Goal: Task Accomplishment & Management: Use online tool/utility

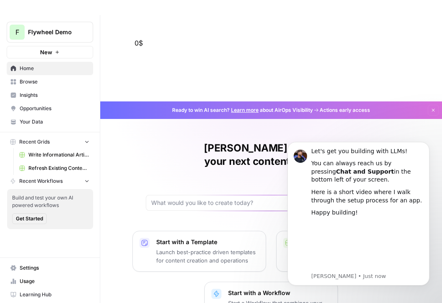
click at [422, 101] on div "Ready to win AI search? Learn more about AirOps Visibility Actions early access…" at bounding box center [271, 110] width 342 height 18
click at [431, 105] on button "Dismiss" at bounding box center [433, 110] width 11 height 11
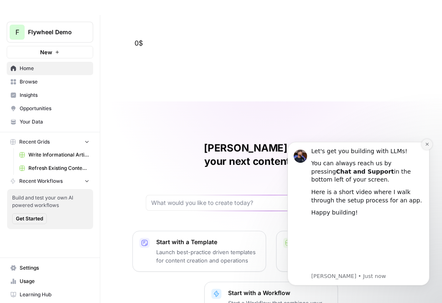
click at [424, 145] on button "Dismiss notification" at bounding box center [426, 144] width 11 height 11
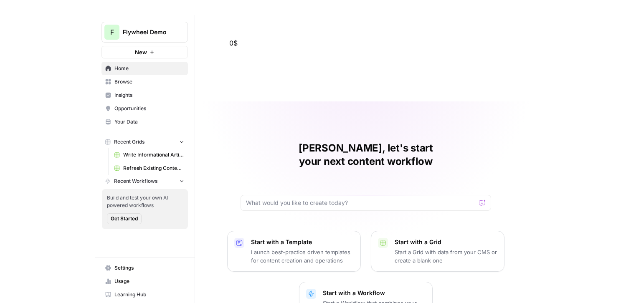
scroll to position [15, 0]
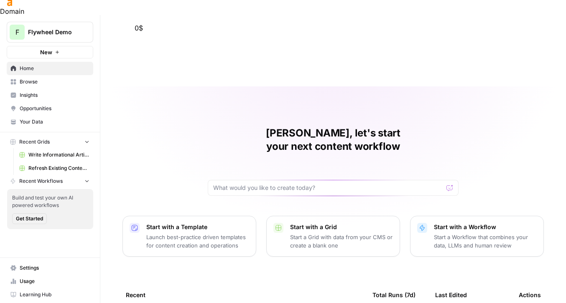
click at [108, 173] on div "[PERSON_NAME], let's start your next content workflow Start with a Template Lau…" at bounding box center [332, 237] width 465 height 303
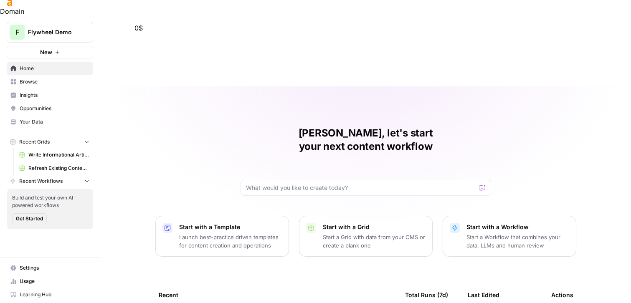
click at [227, 86] on div "[PERSON_NAME], let's start your next content workflow Start with a Template Lau…" at bounding box center [365, 237] width 531 height 303
click at [40, 167] on span "Refresh Existing Content (1)" at bounding box center [58, 169] width 61 height 8
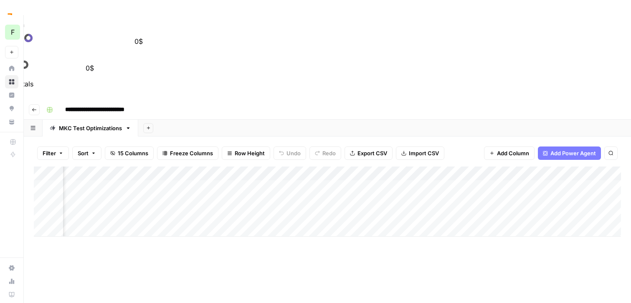
scroll to position [0, 677]
click at [359, 167] on div "Add Column" at bounding box center [327, 202] width 587 height 70
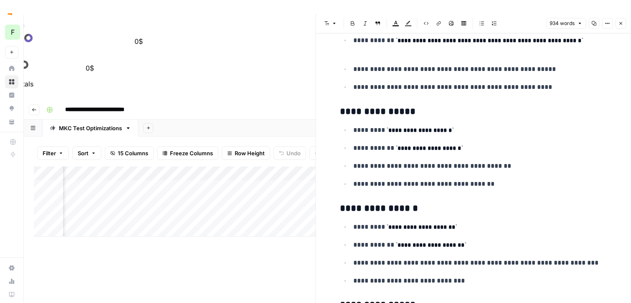
scroll to position [346, 0]
click at [343, 174] on ul "**********" at bounding box center [473, 156] width 267 height 65
click at [303, 189] on div "Add Column" at bounding box center [175, 271] width 282 height 209
click at [441, 21] on icon "button" at bounding box center [620, 23] width 5 height 5
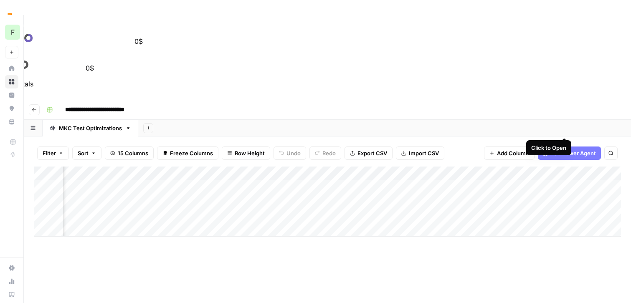
click at [441, 167] on div "Add Column" at bounding box center [327, 202] width 587 height 70
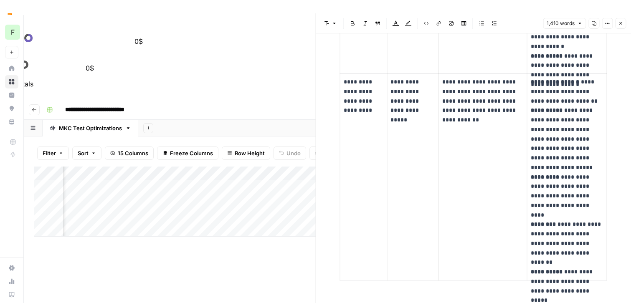
scroll to position [1253, 0]
click at [441, 24] on icon "button" at bounding box center [620, 23] width 5 height 5
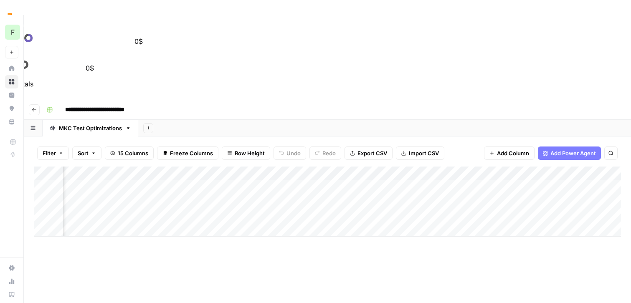
scroll to position [0, 880]
click at [441, 167] on div "Add Column" at bounding box center [327, 202] width 587 height 70
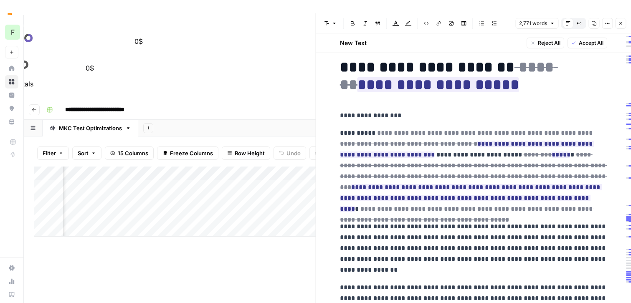
scroll to position [9, 0]
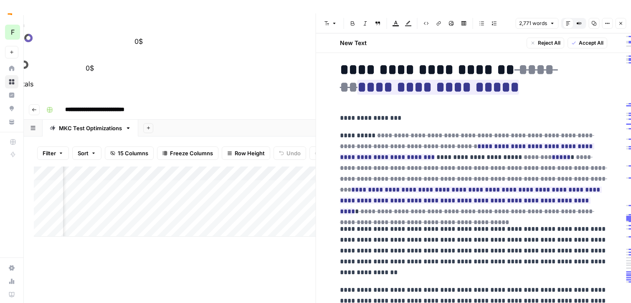
click at [441, 24] on icon "button" at bounding box center [620, 23] width 5 height 5
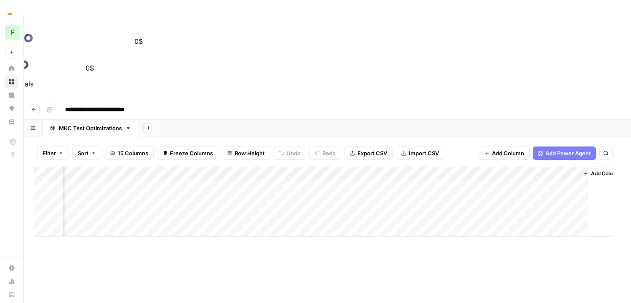
scroll to position [0, 870]
click at [441, 167] on div "Add Column" at bounding box center [327, 202] width 587 height 70
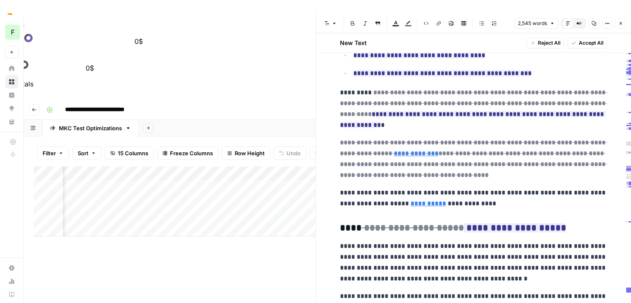
scroll to position [496, 0]
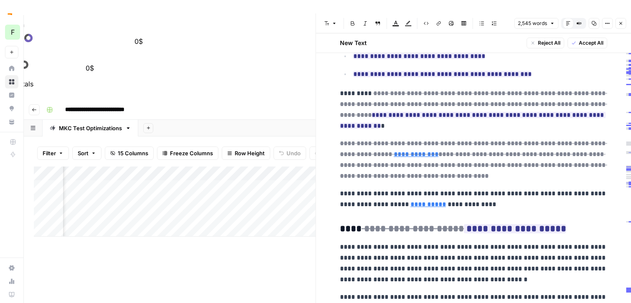
click at [441, 24] on icon "button" at bounding box center [620, 23] width 5 height 5
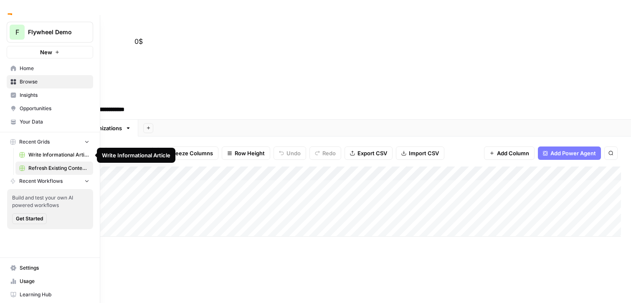
click at [36, 155] on span "Write Informational Article" at bounding box center [58, 155] width 61 height 8
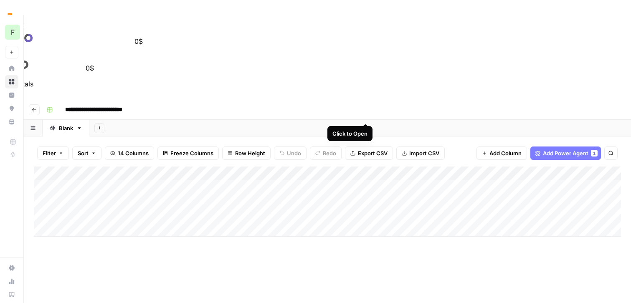
click at [365, 167] on div "Add Column" at bounding box center [327, 202] width 587 height 70
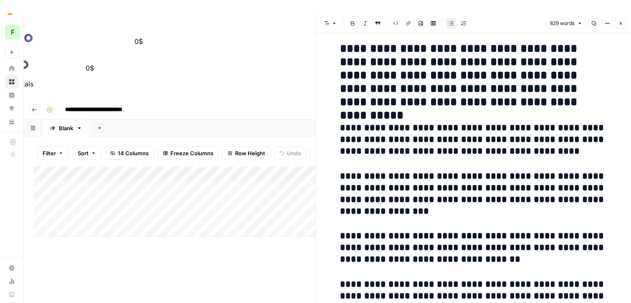
scroll to position [163, 0]
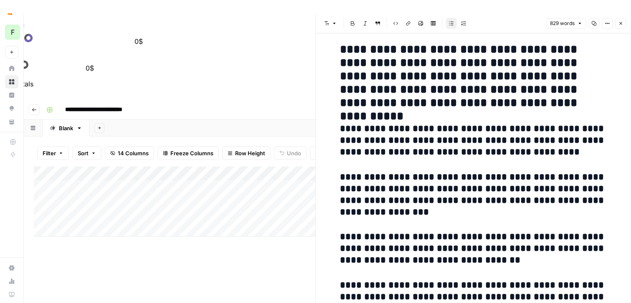
click at [411, 190] on h3 "**********" at bounding box center [473, 195] width 267 height 47
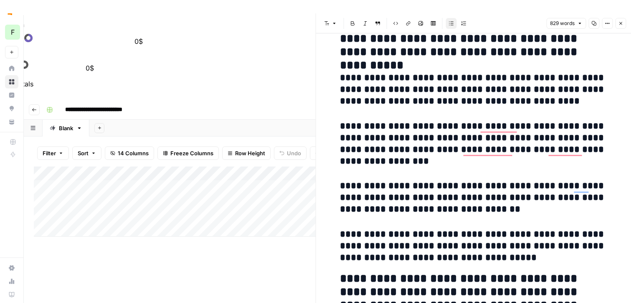
scroll to position [212, 0]
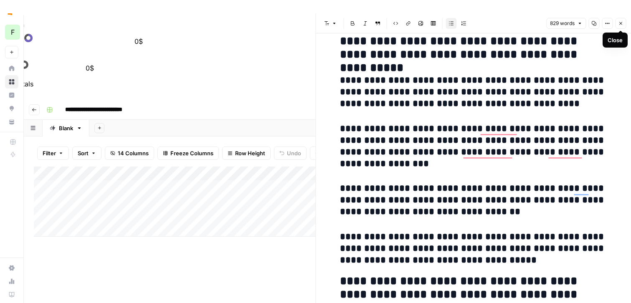
click at [441, 24] on icon "button" at bounding box center [620, 23] width 5 height 5
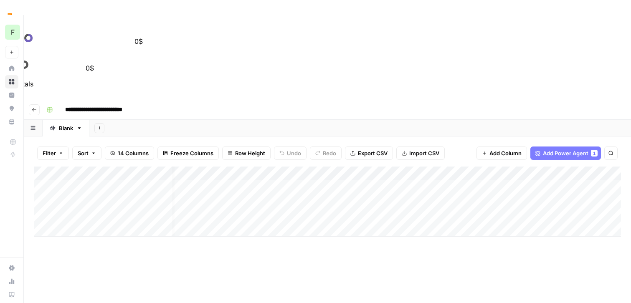
scroll to position [0, 24]
click at [441, 167] on div "Add Column" at bounding box center [327, 202] width 587 height 70
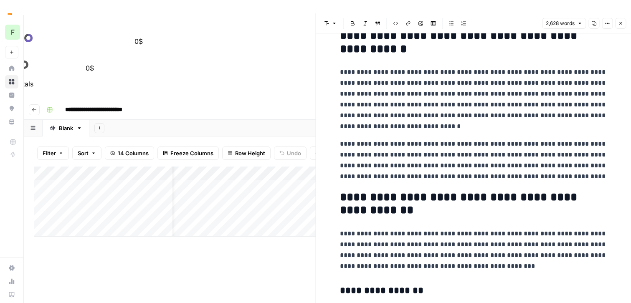
scroll to position [911, 0]
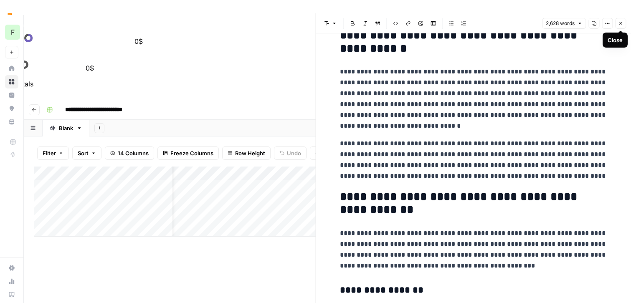
click at [441, 23] on icon "button" at bounding box center [620, 23] width 5 height 5
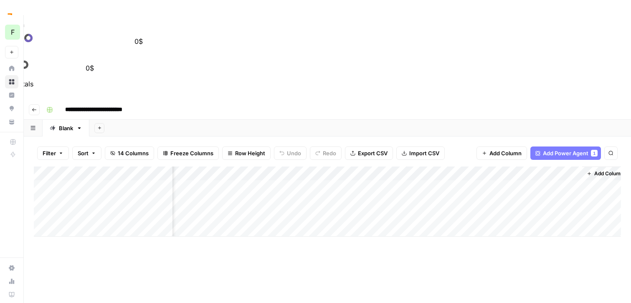
scroll to position [0, 185]
click at [437, 167] on div "Add Column" at bounding box center [327, 202] width 587 height 70
click at [441, 168] on div "Add Column" at bounding box center [327, 203] width 587 height 70
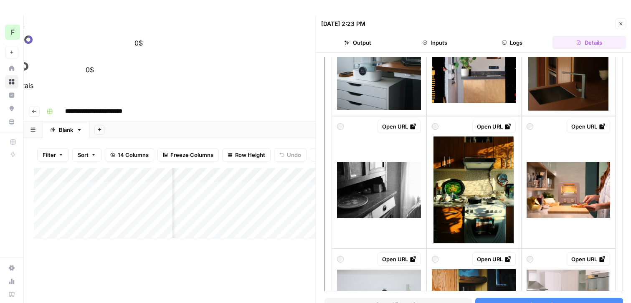
scroll to position [758, 0]
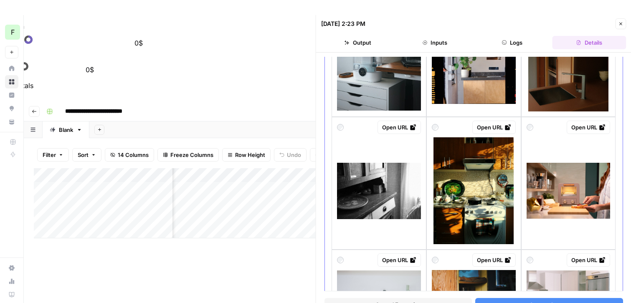
click at [441, 152] on div at bounding box center [568, 190] width 84 height 107
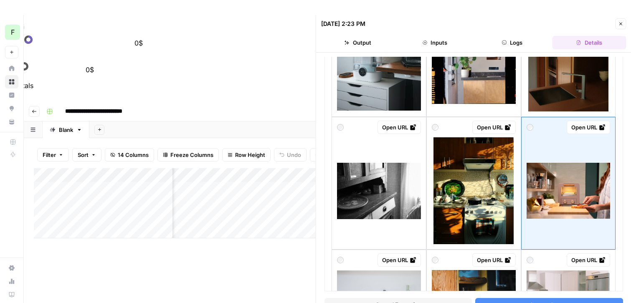
click at [441, 20] on button "Close" at bounding box center [620, 23] width 11 height 11
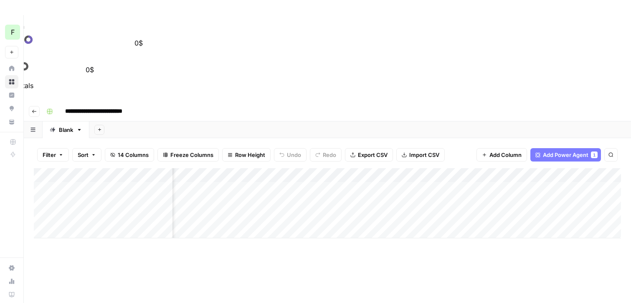
click at [441, 168] on div "Add Column" at bounding box center [327, 203] width 587 height 70
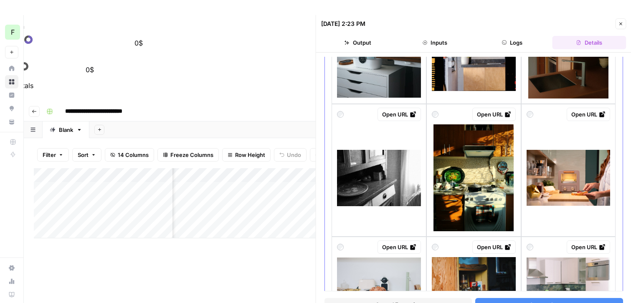
scroll to position [768, 0]
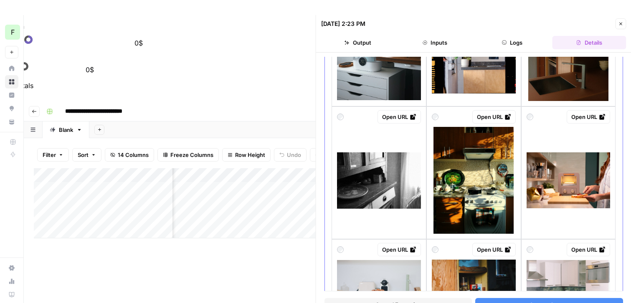
click at [441, 119] on icon at bounding box center [601, 116] width 5 height 5
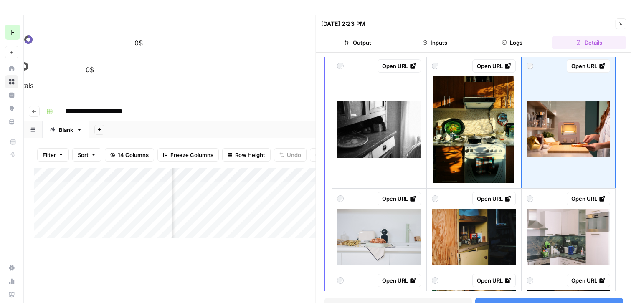
scroll to position [818, 0]
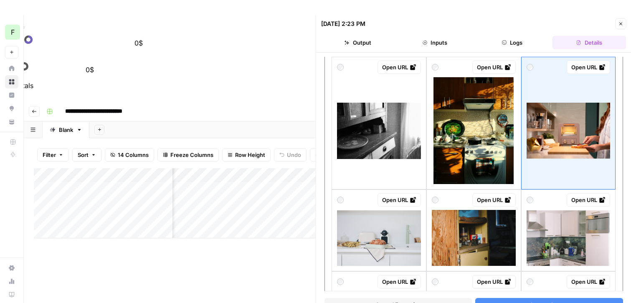
click at [441, 173] on div at bounding box center [568, 130] width 84 height 107
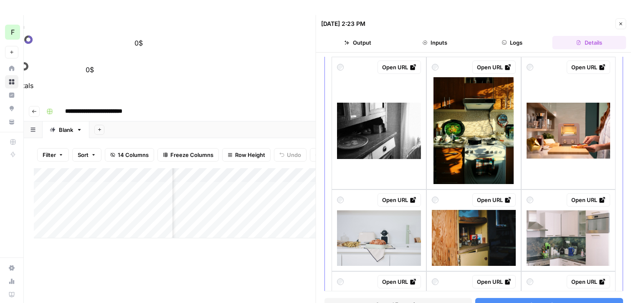
click at [441, 173] on div at bounding box center [568, 130] width 84 height 107
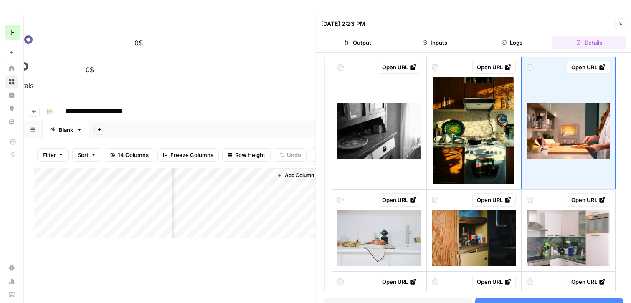
scroll to position [0, 490]
click at [441, 67] on div "Open URL" at bounding box center [588, 67] width 34 height 8
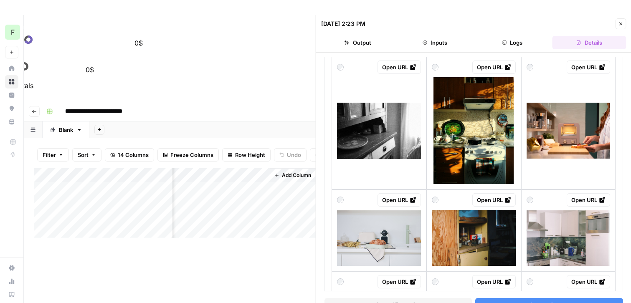
click at [203, 168] on div "Add Column" at bounding box center [175, 203] width 282 height 70
click at [215, 168] on div "Add Column" at bounding box center [175, 203] width 282 height 70
type input "**********"
click at [441, 22] on icon "button" at bounding box center [620, 23] width 5 height 5
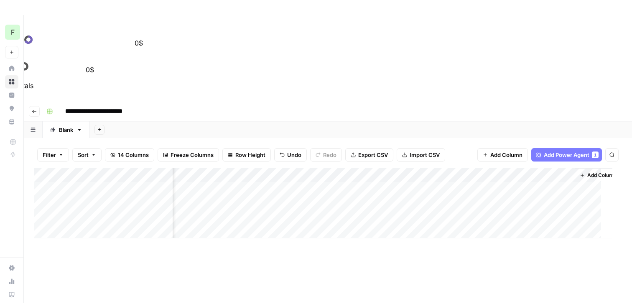
scroll to position [0, 185]
